Goal: Task Accomplishment & Management: Manage account settings

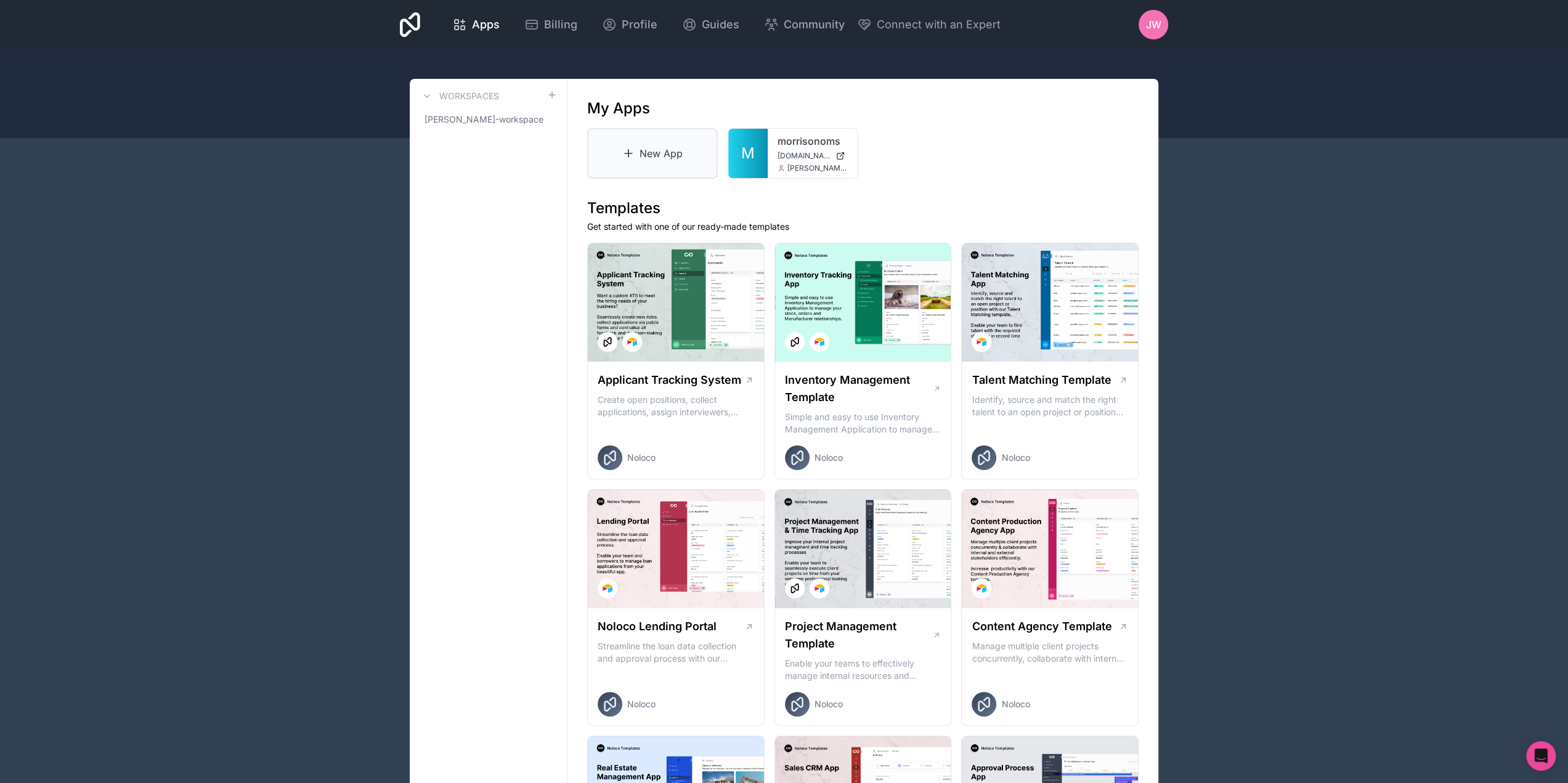
click at [642, 148] on link "New App" at bounding box center [652, 154] width 131 height 50
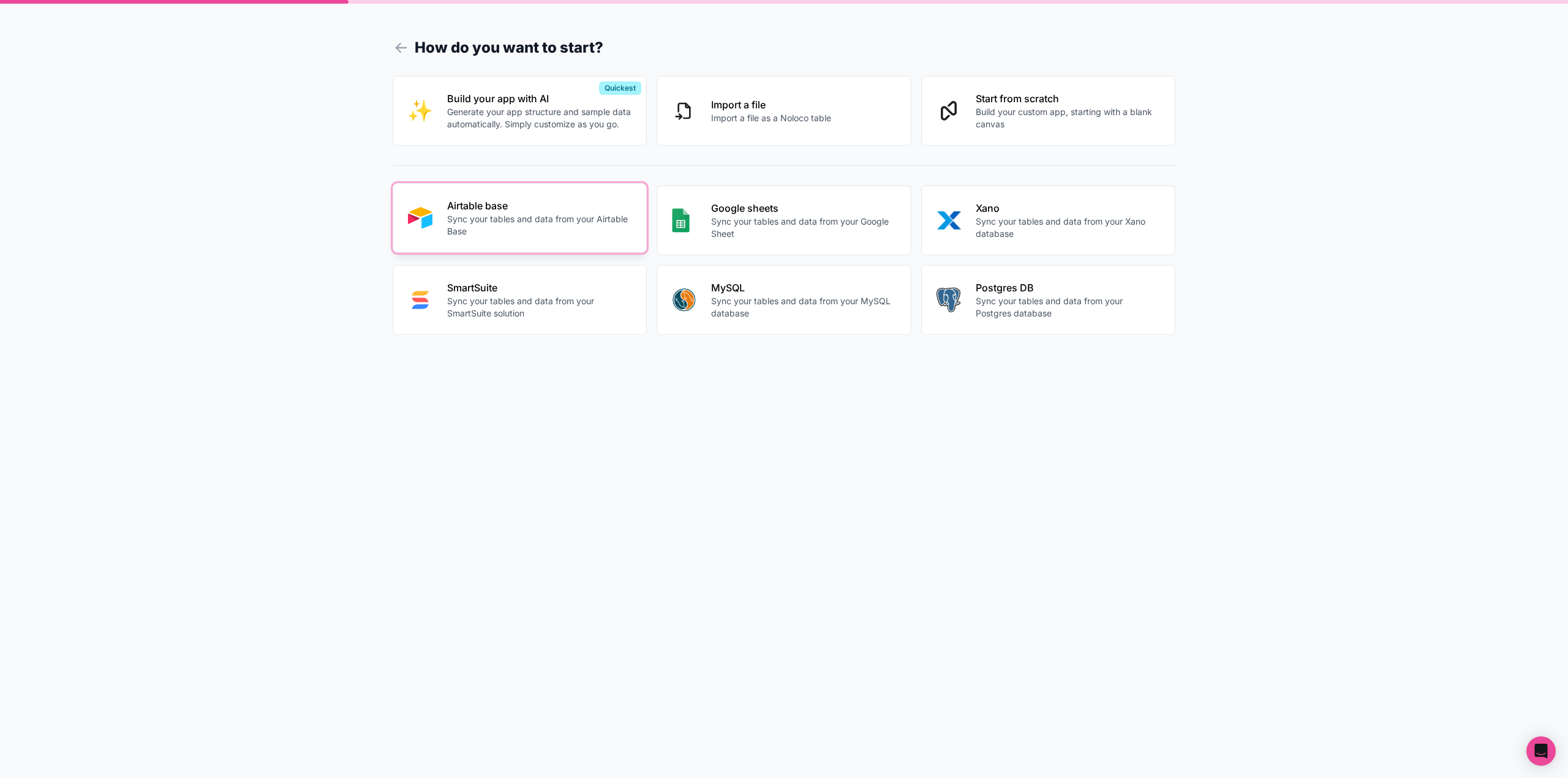
click at [581, 222] on p "Sync your tables and data from your Airtable Base" at bounding box center [539, 225] width 185 height 24
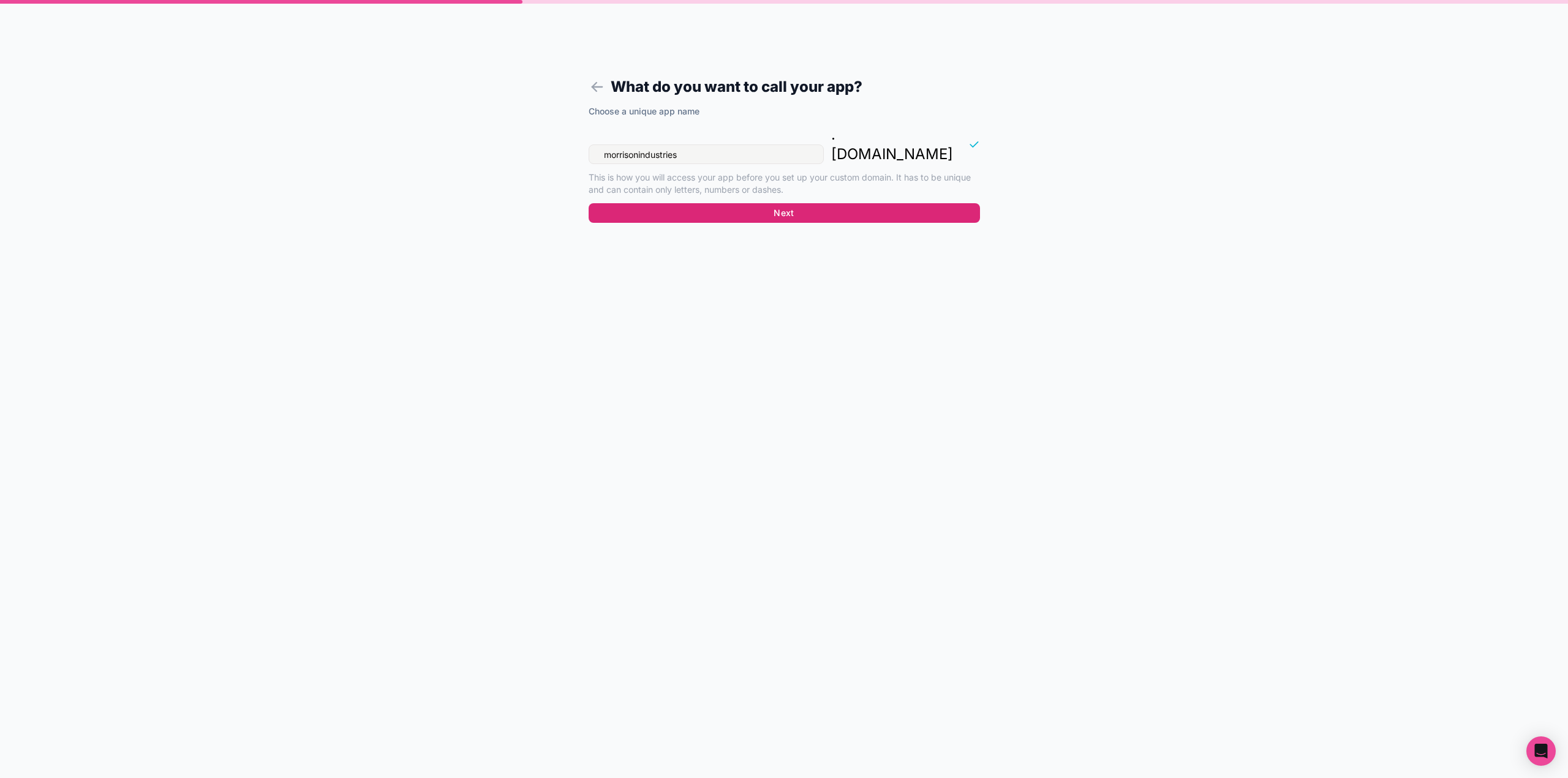
click at [671, 204] on button "Next" at bounding box center [784, 213] width 391 height 20
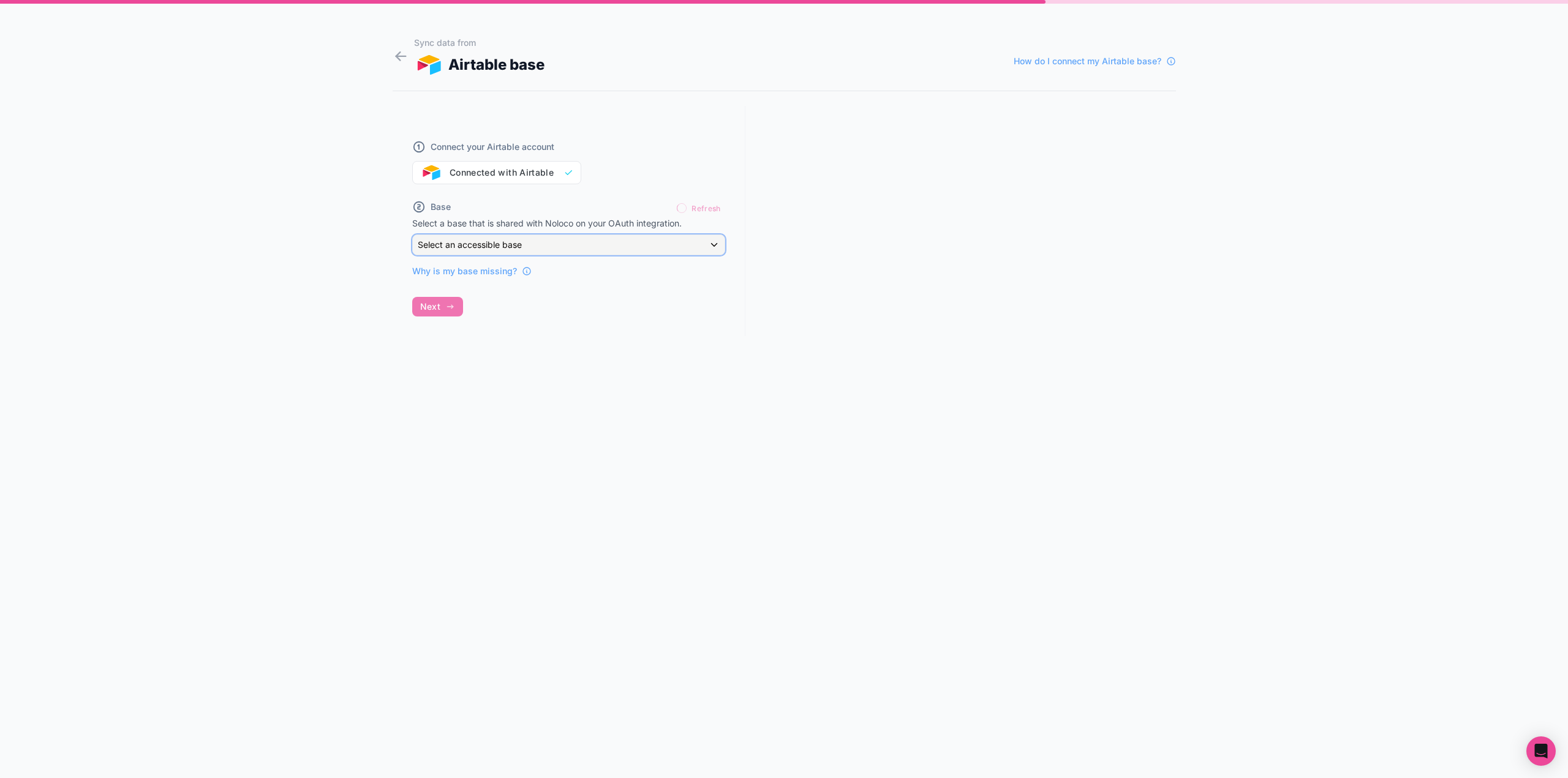
click at [556, 242] on div "Select an accessible base" at bounding box center [569, 245] width 312 height 20
click at [544, 176] on div at bounding box center [784, 389] width 1568 height 778
click at [548, 168] on div "Connect your Airtable account Connected with Airtable" at bounding box center [569, 155] width 313 height 59
click at [522, 268] on icon at bounding box center [526, 270] width 10 height 10
click at [525, 169] on div "Connect your Airtable account Connected with Airtable" at bounding box center [569, 155] width 313 height 59
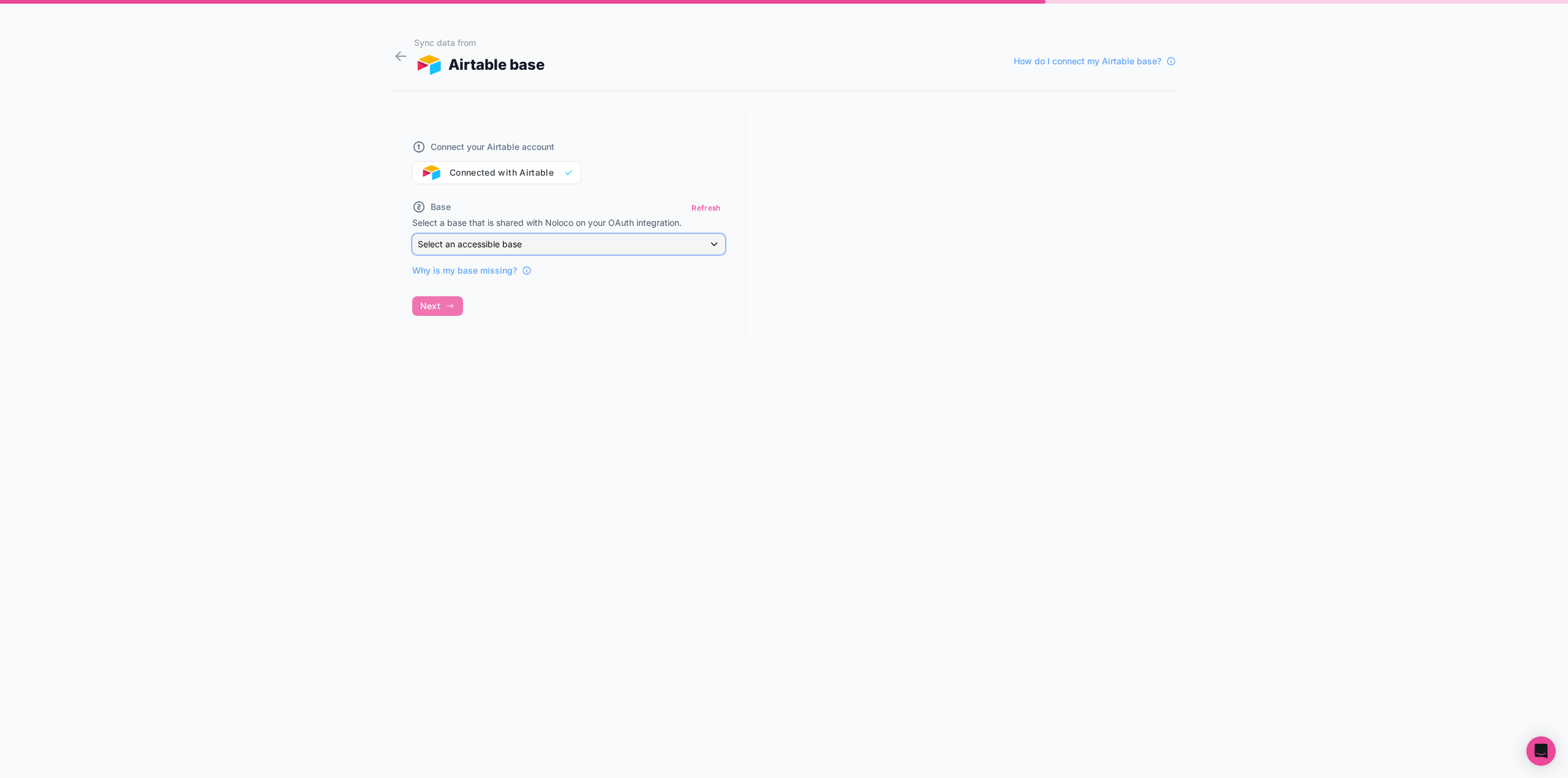
click at [521, 240] on span "Select an accessible base" at bounding box center [469, 244] width 104 height 10
click at [508, 270] on input "text" at bounding box center [583, 272] width 331 height 20
click at [613, 216] on div at bounding box center [784, 389] width 1568 height 778
click at [694, 205] on button "Refresh" at bounding box center [705, 208] width 38 height 18
click at [396, 57] on icon at bounding box center [398, 58] width 4 height 4
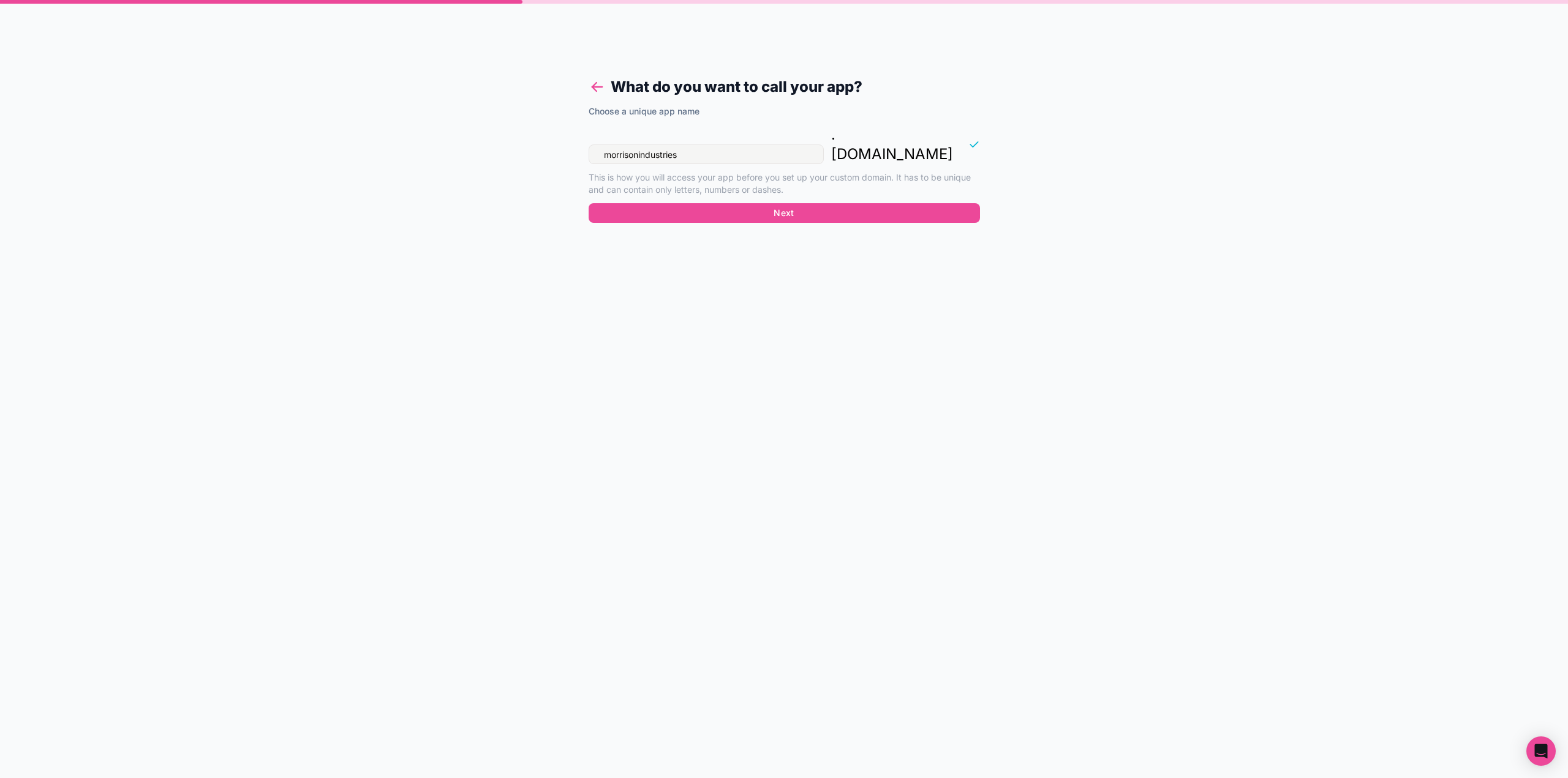
click at [593, 85] on icon at bounding box center [594, 85] width 4 height 4
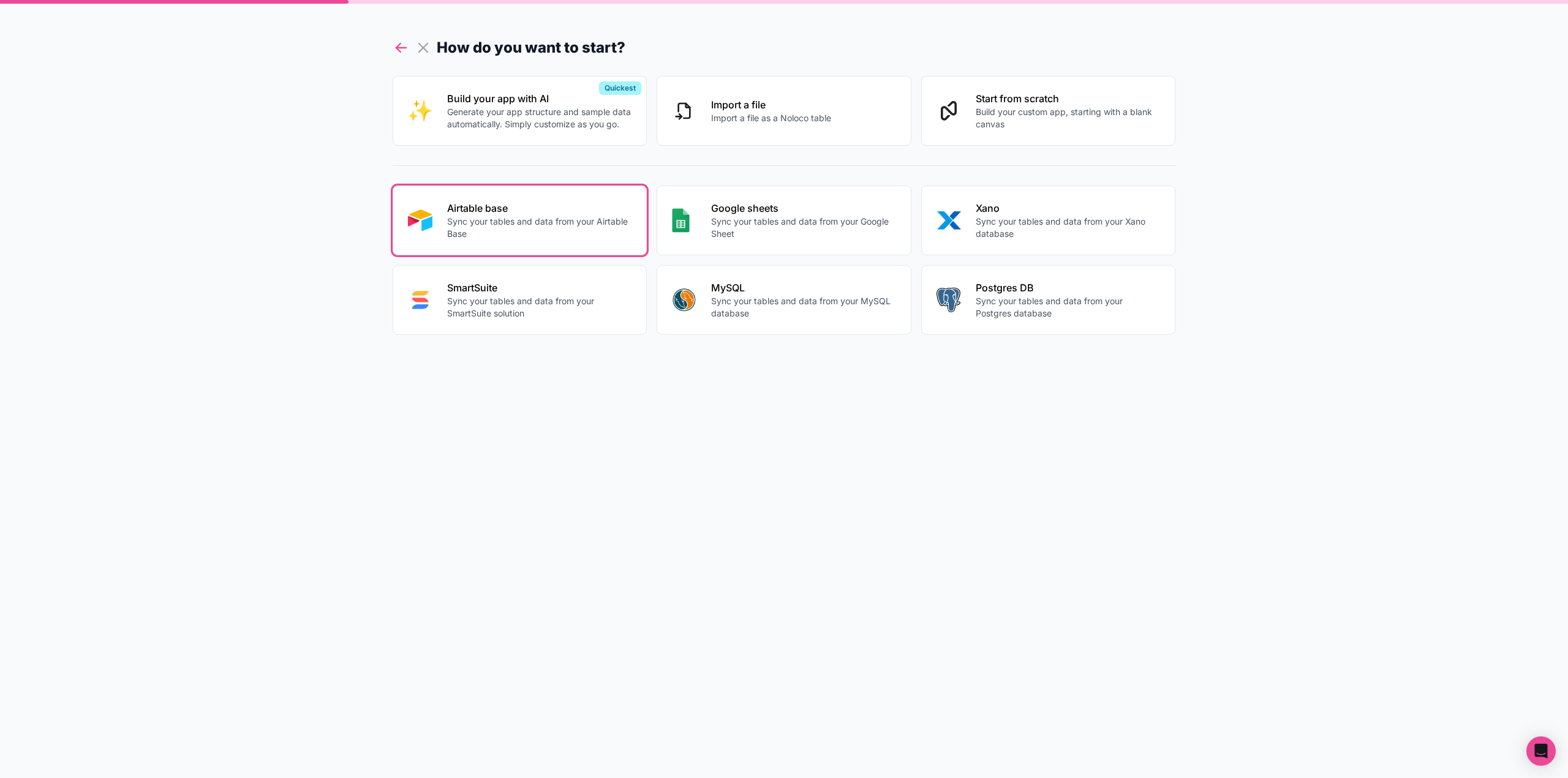
click at [408, 51] on icon at bounding box center [401, 47] width 17 height 17
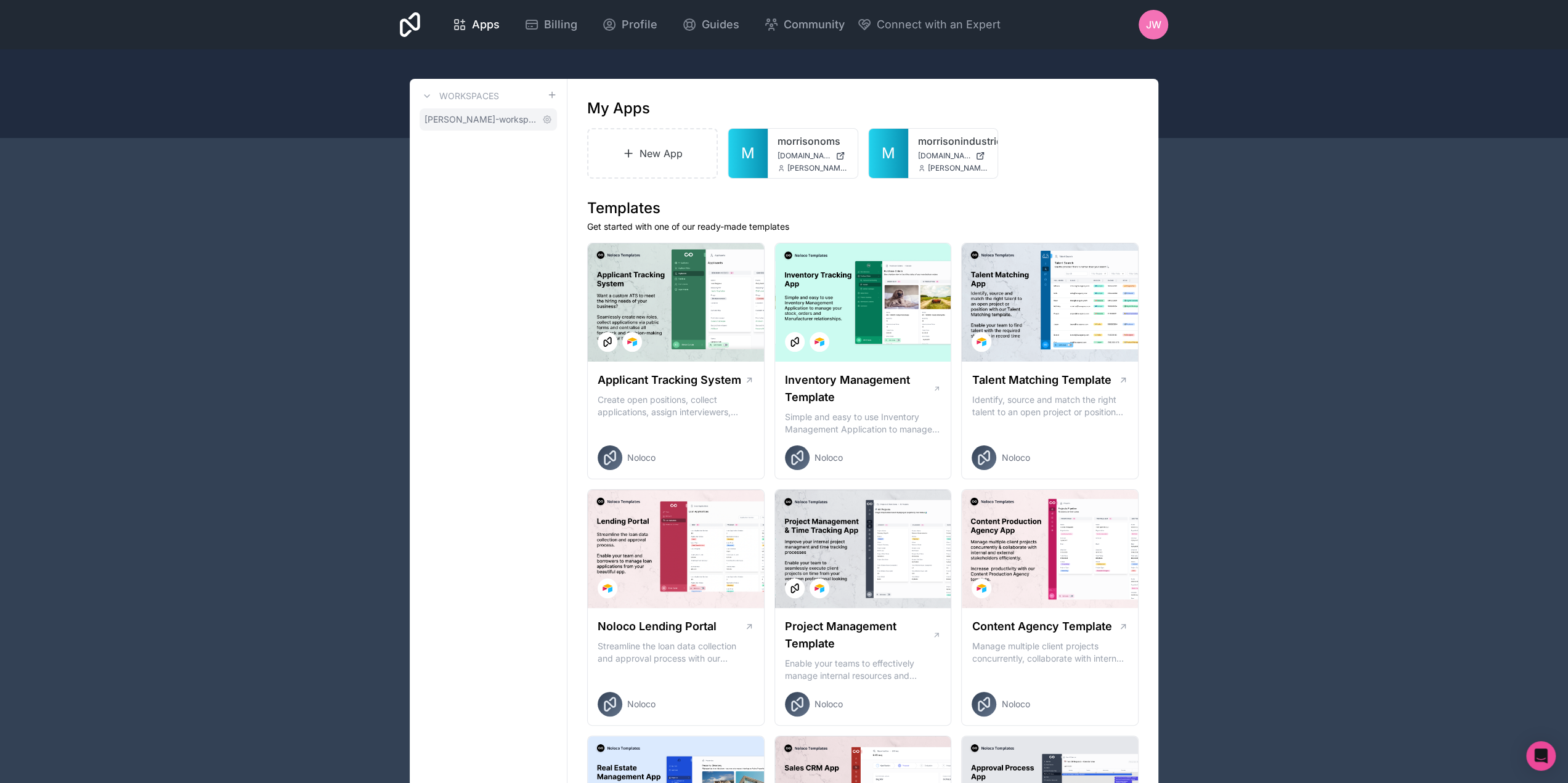
click at [511, 116] on span "[PERSON_NAME]-workspace" at bounding box center [481, 119] width 113 height 13
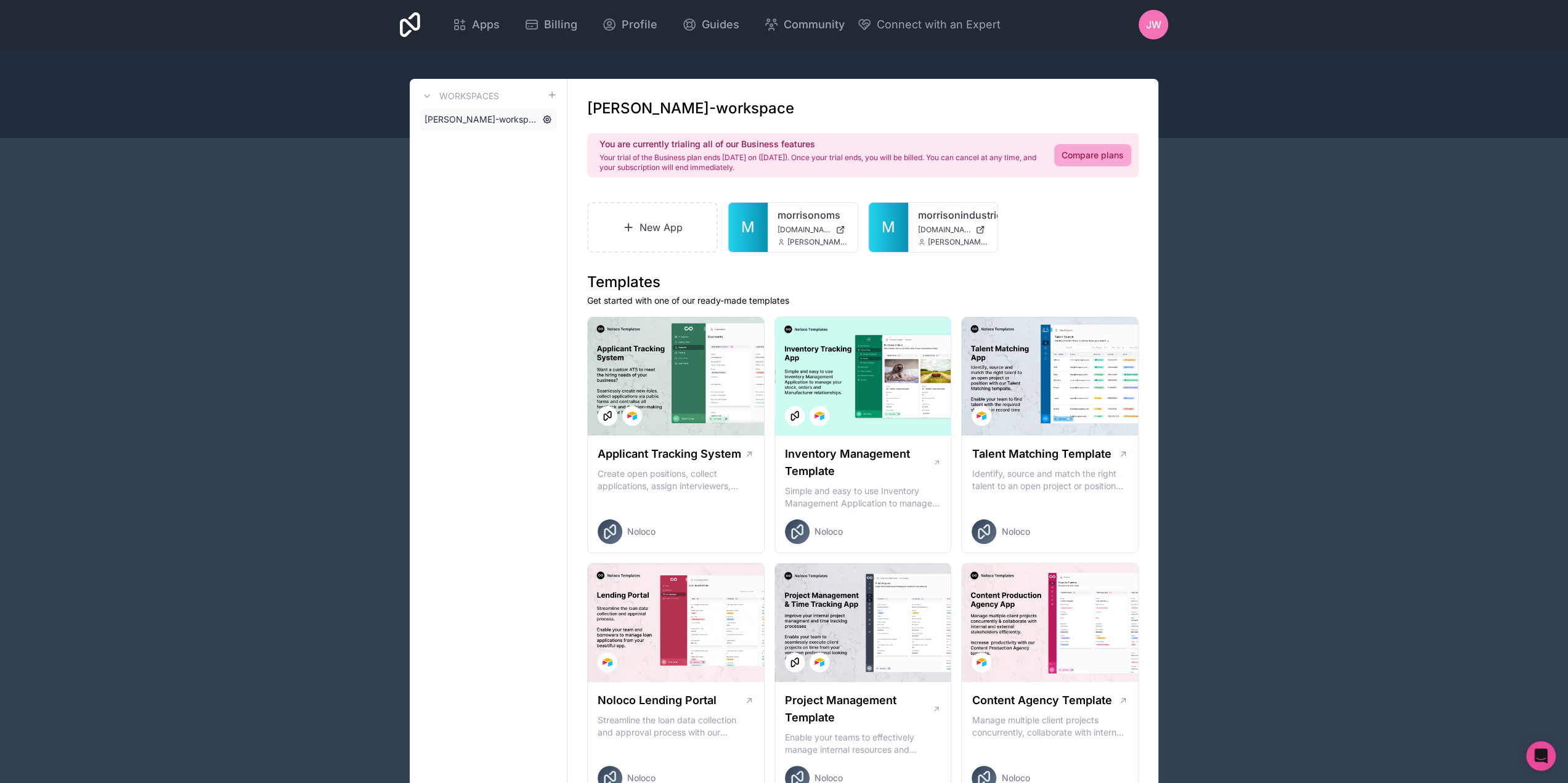
click at [548, 119] on icon at bounding box center [547, 119] width 10 height 10
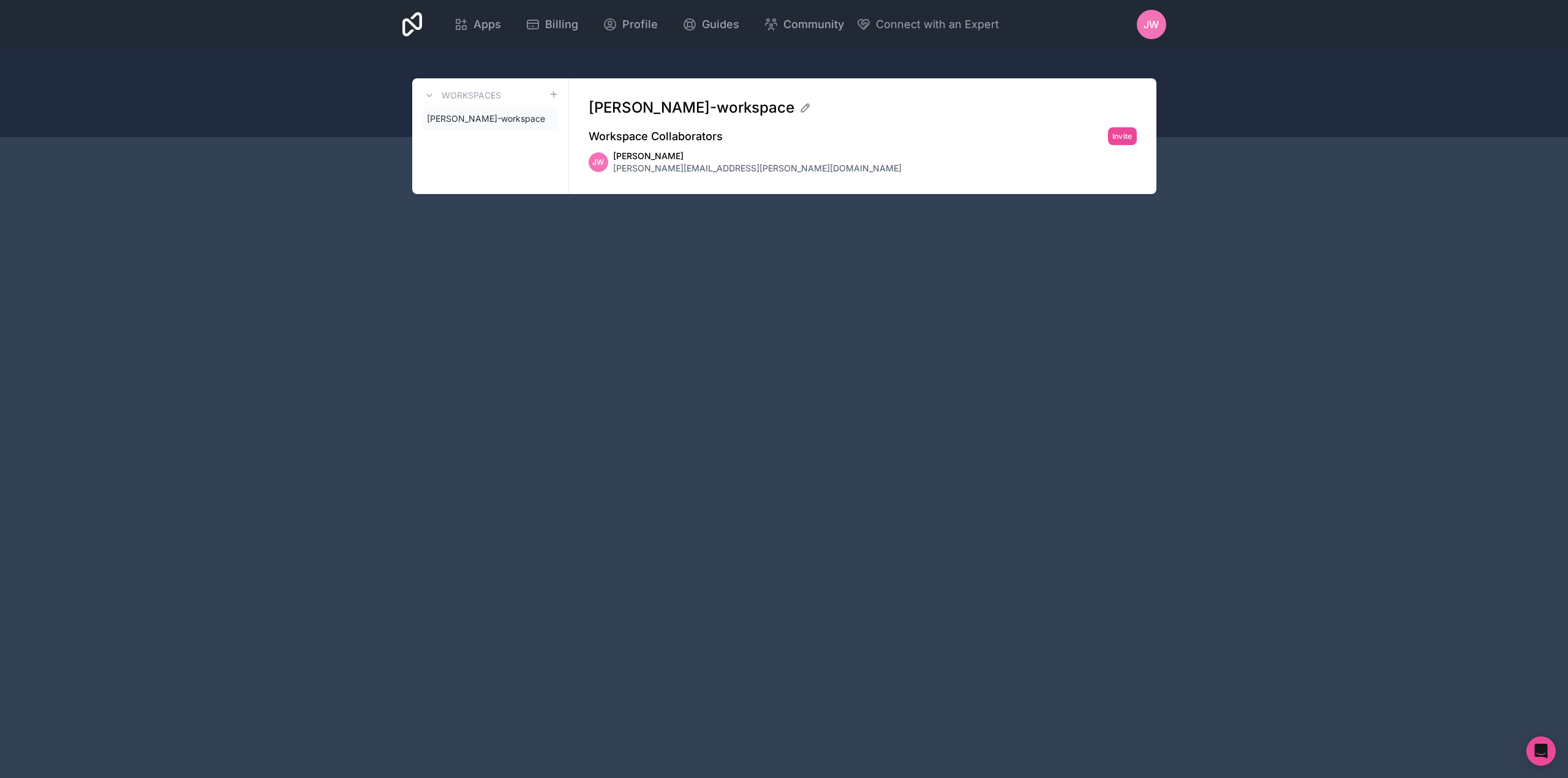
click at [659, 162] on span "[PERSON_NAME][EMAIL_ADDRESS][PERSON_NAME][DOMAIN_NAME]" at bounding box center [757, 168] width 289 height 13
click at [514, 117] on span "[PERSON_NAME]-workspace" at bounding box center [483, 119] width 112 height 13
click at [490, 29] on span "Apps" at bounding box center [487, 24] width 27 height 17
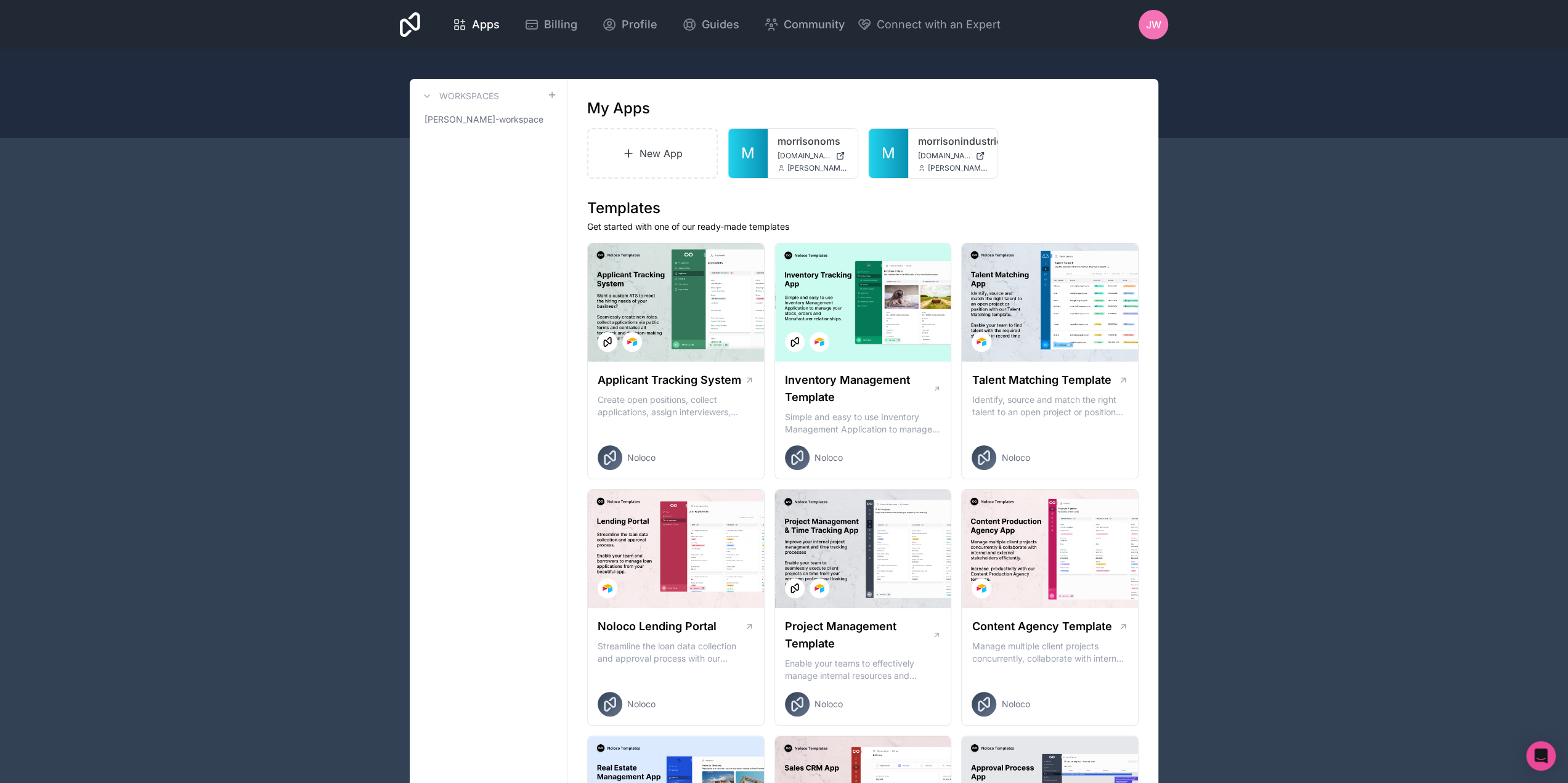
click at [1149, 21] on span "JW" at bounding box center [1153, 24] width 16 height 15
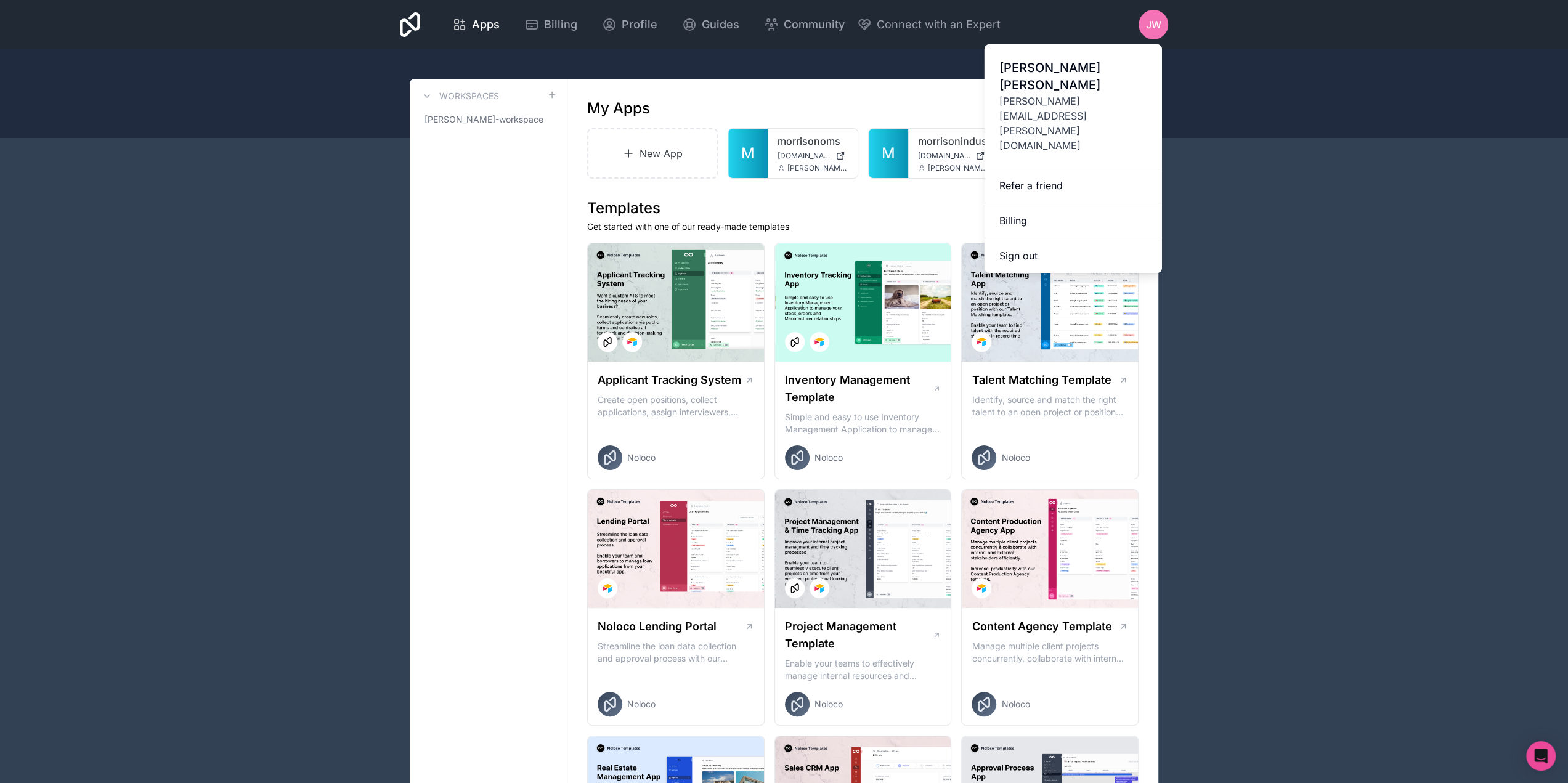
click at [1084, 73] on span "Jacob Wilson" at bounding box center [1073, 76] width 148 height 34
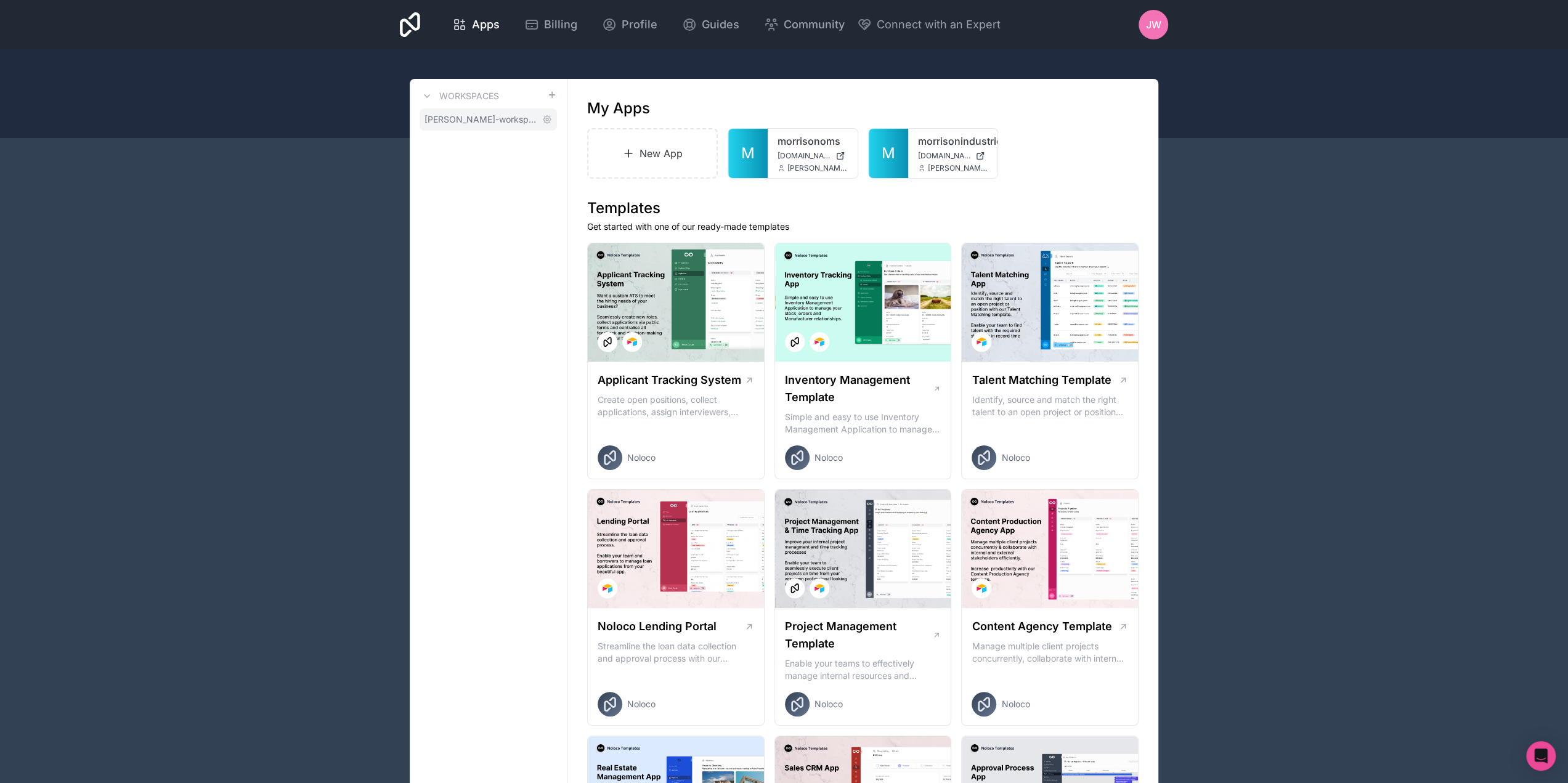
click at [491, 128] on link "[PERSON_NAME]-workspace" at bounding box center [488, 119] width 137 height 22
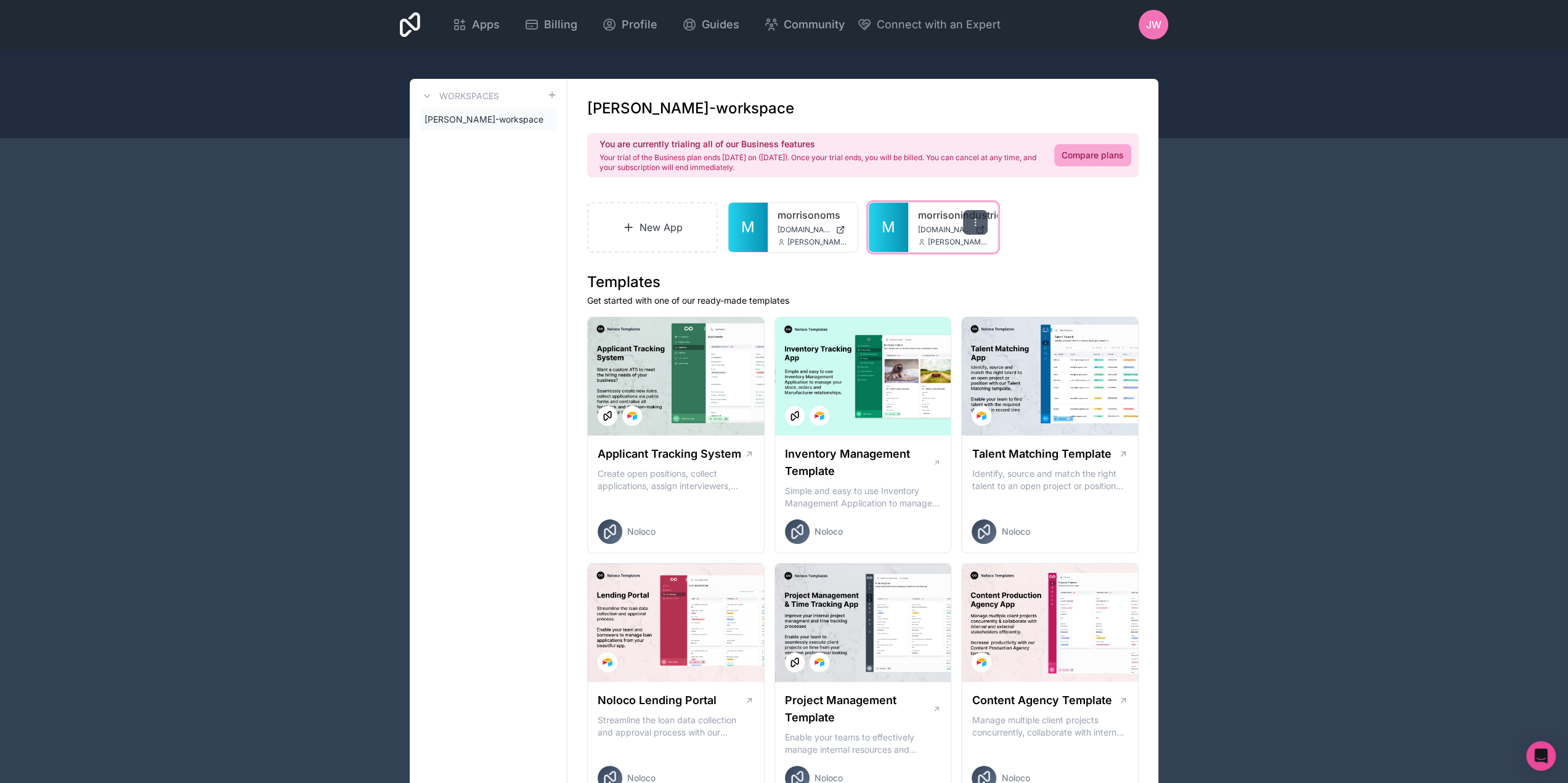
click at [975, 221] on icon at bounding box center [974, 222] width 10 height 10
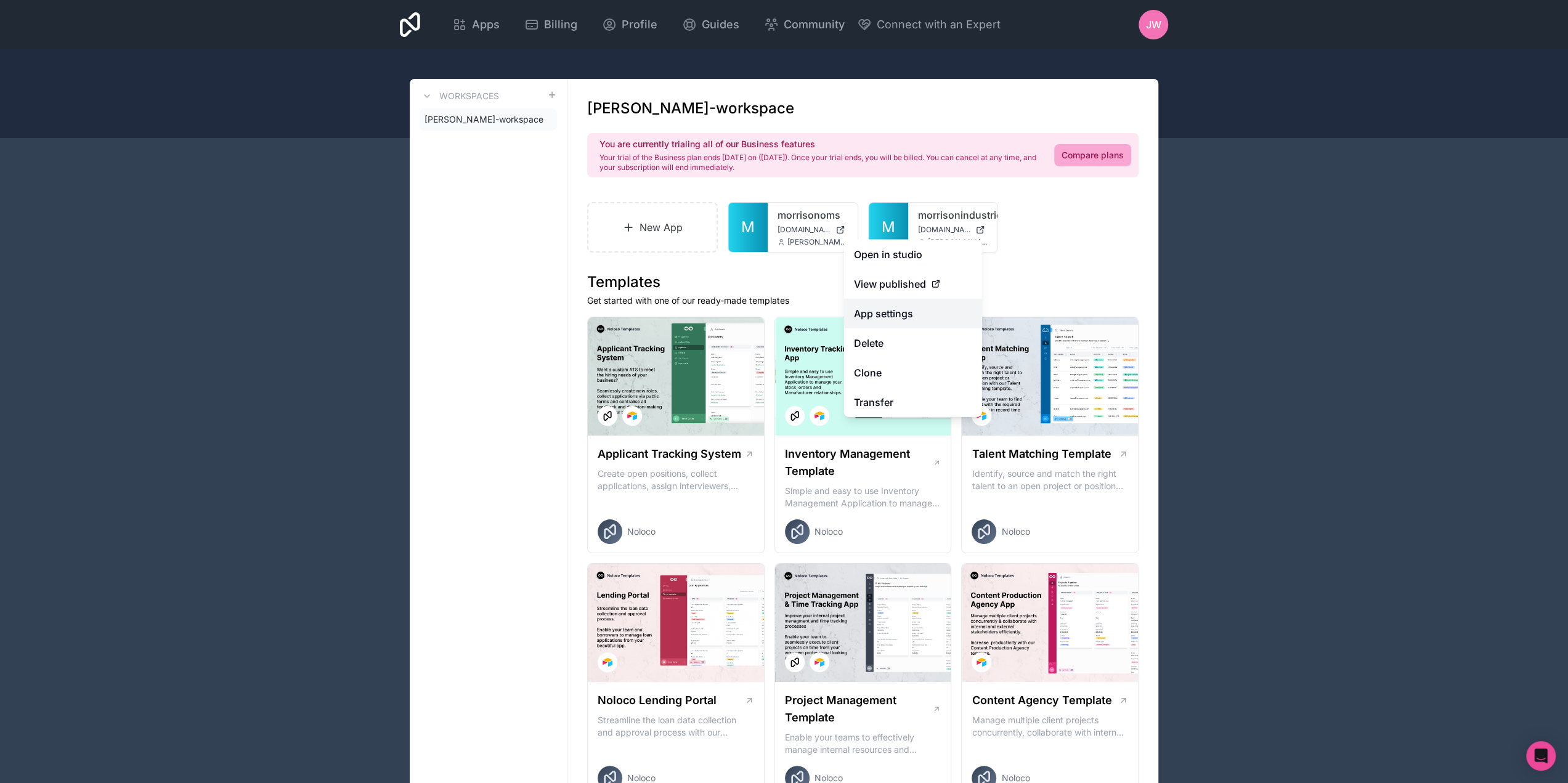
click at [937, 318] on link "App settings" at bounding box center [913, 314] width 138 height 30
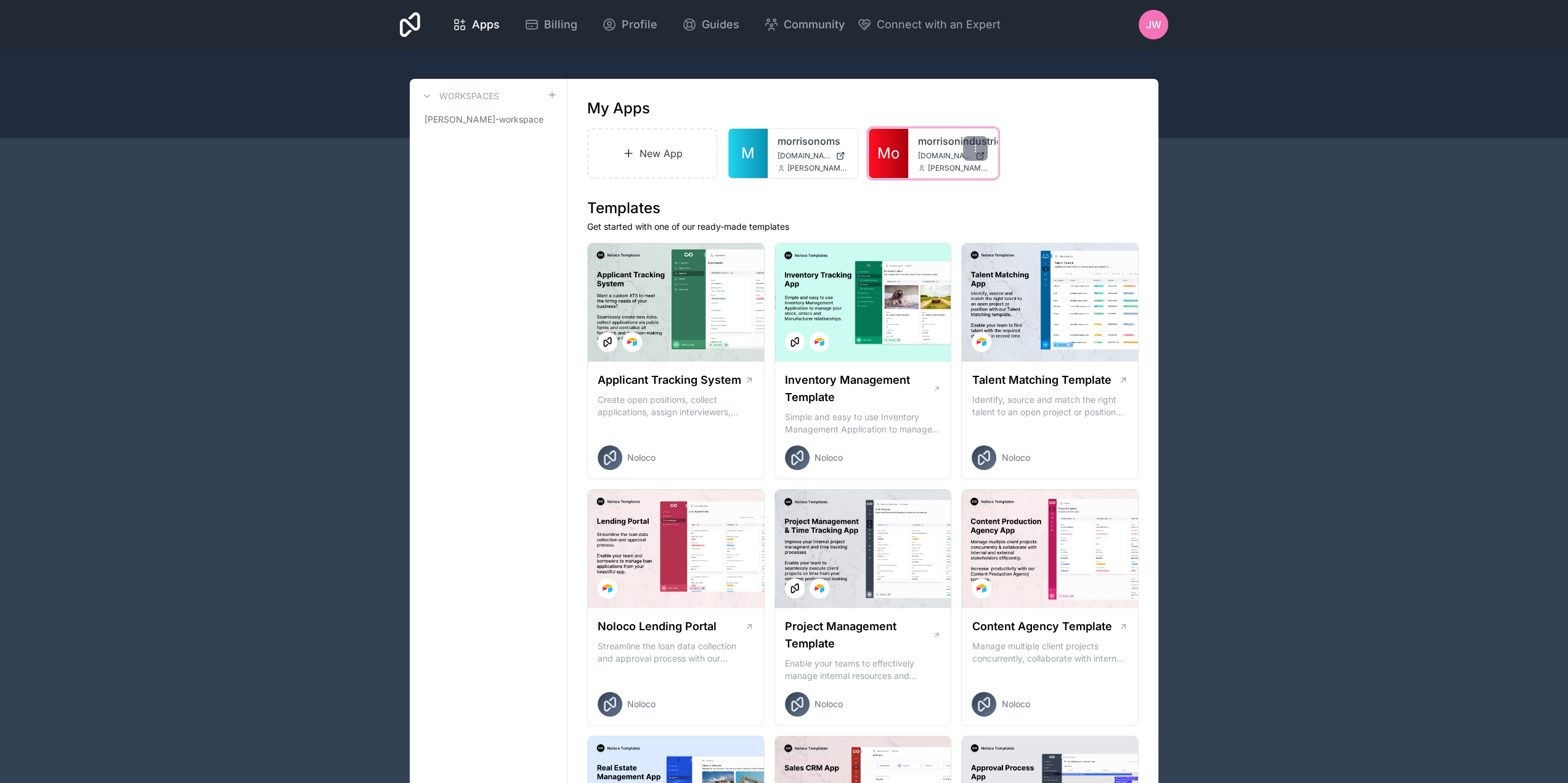
click at [944, 155] on span "[DOMAIN_NAME]" at bounding box center [944, 155] width 53 height 10
